Goal: Find specific page/section: Find specific page/section

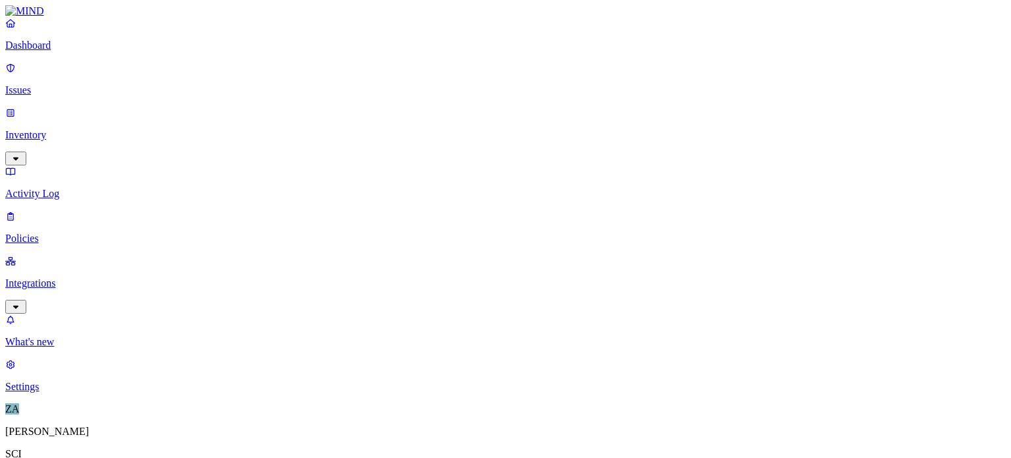
click at [43, 84] on p "Issues" at bounding box center [505, 90] width 1001 height 12
click at [240, 202] on img at bounding box center [243, 207] width 11 height 11
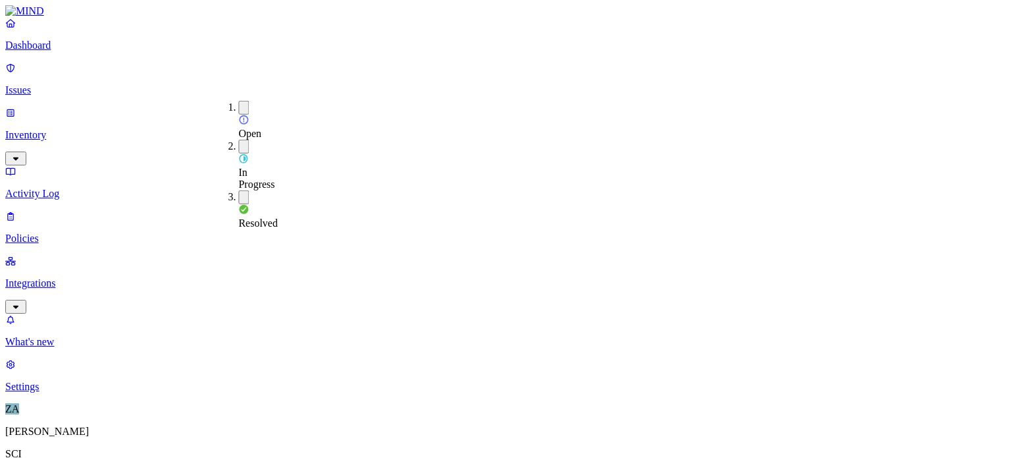
click at [45, 129] on p "Inventory" at bounding box center [505, 135] width 1001 height 12
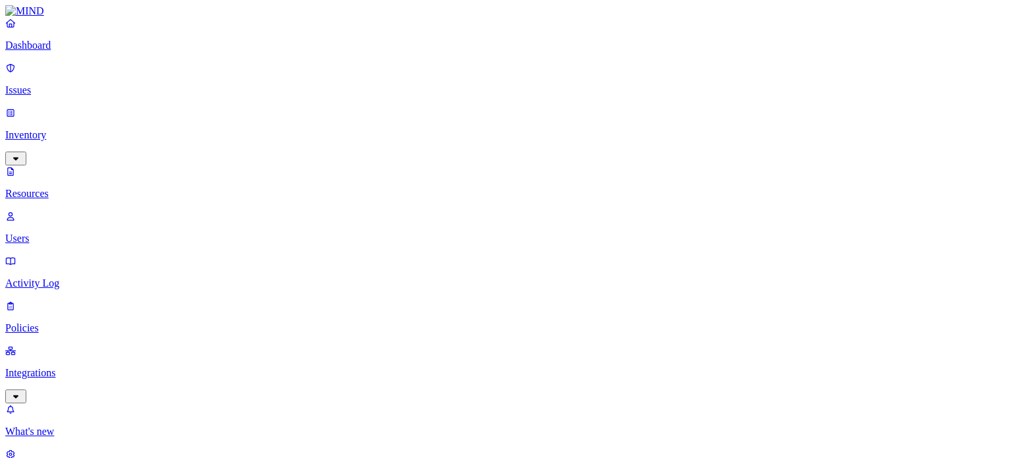
click at [51, 84] on p "Issues" at bounding box center [505, 90] width 1001 height 12
click at [58, 51] on p "Dashboard" at bounding box center [505, 46] width 1001 height 12
click at [53, 84] on p "Issues" at bounding box center [505, 90] width 1001 height 12
